Goal: Task Accomplishment & Management: Manage account settings

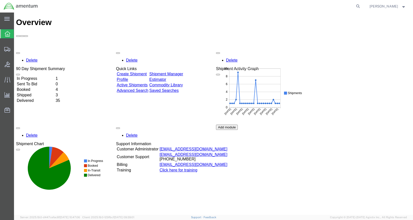
click at [192, 50] on div "Delete 90 Day Shipment Summary In Progress 1 Sent To Bid 0 Booked 4 Shipped 3 D…" at bounding box center [213, 125] width 395 height 150
click at [183, 72] on link "Shipment Manager" at bounding box center [166, 74] width 34 height 4
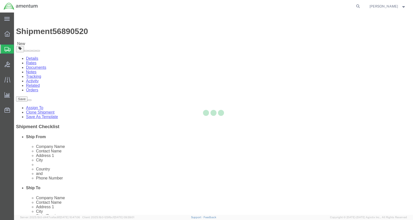
select select "42740"
select select
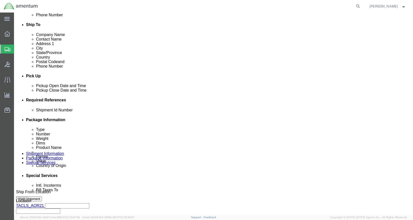
scroll to position [150, 0]
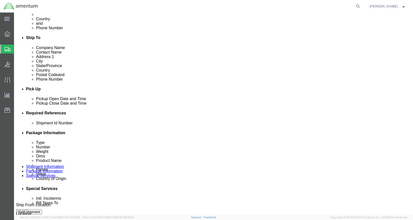
click button "Rate Shipment"
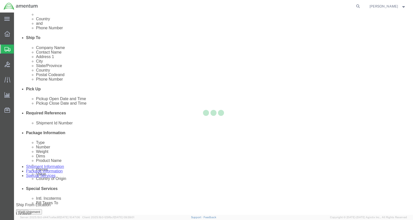
scroll to position [0, 0]
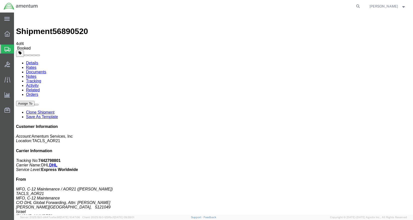
drag, startPoint x: 45, startPoint y: 98, endPoint x: 109, endPoint y: 137, distance: 75.7
drag, startPoint x: 43, startPoint y: 90, endPoint x: 99, endPoint y: 136, distance: 71.8
drag, startPoint x: 45, startPoint y: 78, endPoint x: 87, endPoint y: 55, distance: 47.3
